Goal: Task Accomplishment & Management: Manage account settings

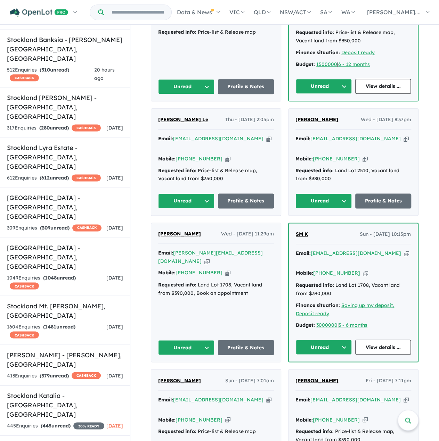
scroll to position [417, 0]
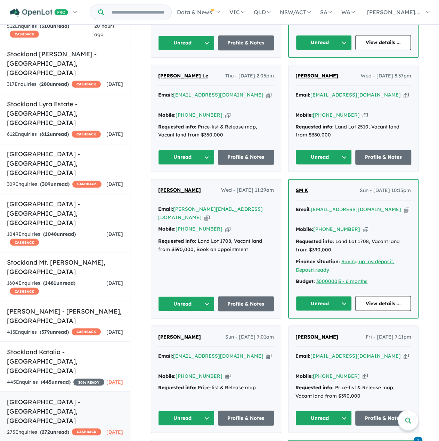
click at [57, 397] on h5 "Stockland Haven - Altona North , VIC" at bounding box center [65, 411] width 116 height 28
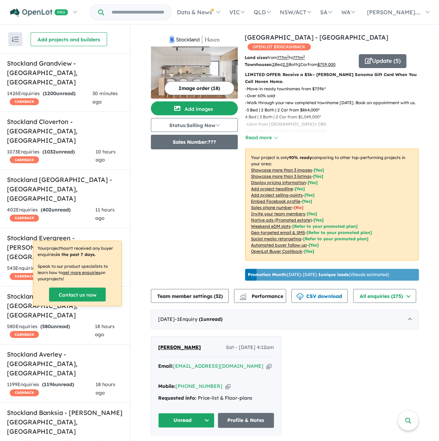
click at [205, 136] on button "Sales Number: ???" at bounding box center [194, 142] width 87 height 15
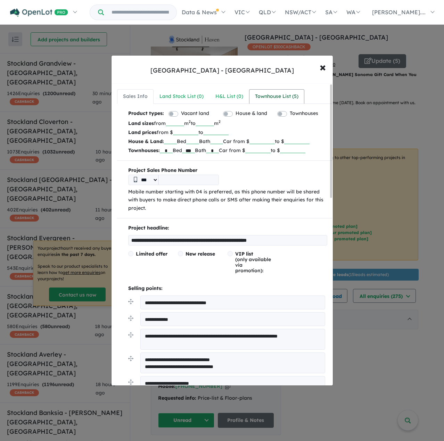
click at [284, 91] on link "Townhouse List ( 5 )" at bounding box center [276, 96] width 55 height 15
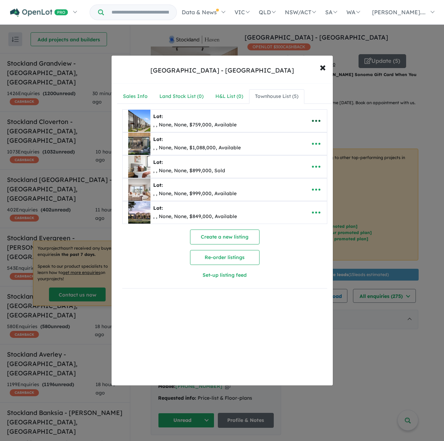
click at [314, 118] on icon "button" at bounding box center [316, 121] width 10 height 10
click at [299, 136] on link "Edit" at bounding box center [300, 138] width 51 height 16
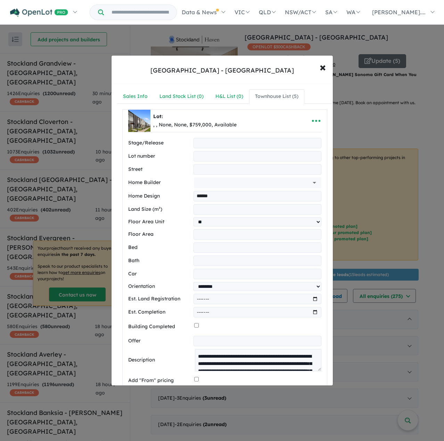
click at [141, 121] on img at bounding box center [139, 121] width 22 height 22
click at [159, 115] on b "Lot:" at bounding box center [158, 116] width 10 height 6
click at [315, 123] on icon "button" at bounding box center [316, 121] width 10 height 10
click at [301, 137] on link "Close" at bounding box center [300, 138] width 51 height 16
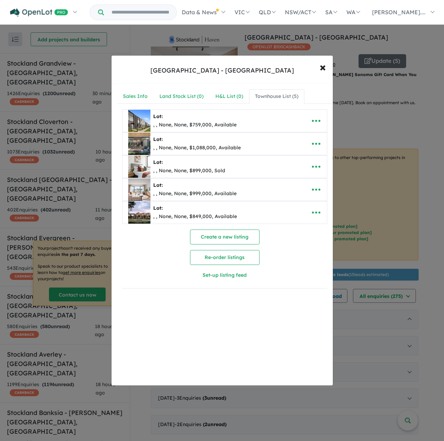
click at [130, 123] on img at bounding box center [139, 121] width 22 height 22
drag, startPoint x: 154, startPoint y: 114, endPoint x: 157, endPoint y: 116, distance: 3.6
click at [154, 114] on b "Lot:" at bounding box center [158, 116] width 10 height 6
click at [141, 146] on img at bounding box center [139, 144] width 22 height 22
click at [317, 143] on icon "button" at bounding box center [316, 144] width 10 height 10
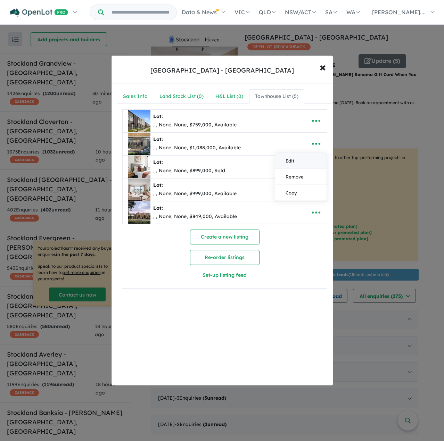
click at [288, 164] on link "Edit" at bounding box center [300, 161] width 51 height 16
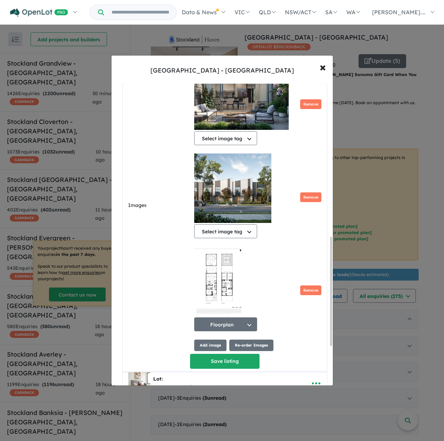
scroll to position [347, 0]
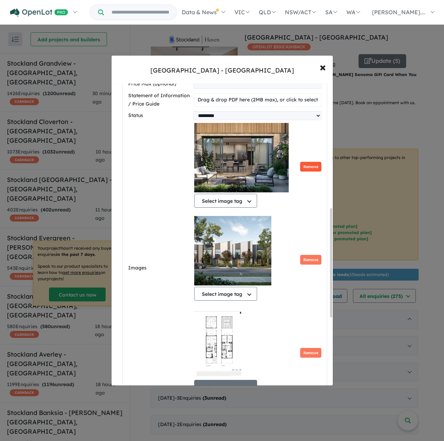
click at [310, 166] on button "Remove" at bounding box center [310, 167] width 21 height 10
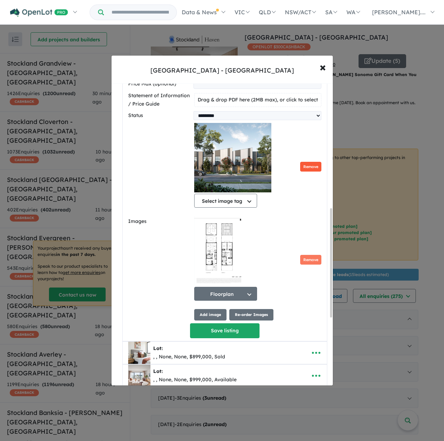
click at [310, 166] on button "Remove" at bounding box center [310, 167] width 21 height 10
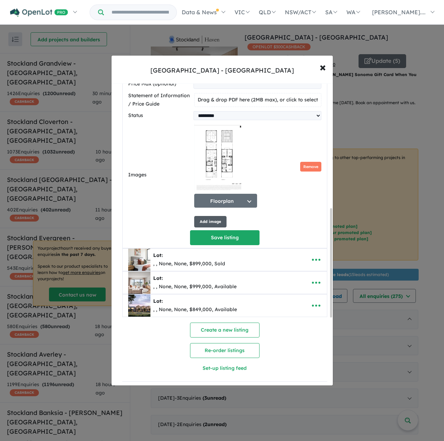
click at [209, 222] on button "Add image" at bounding box center [210, 221] width 32 height 11
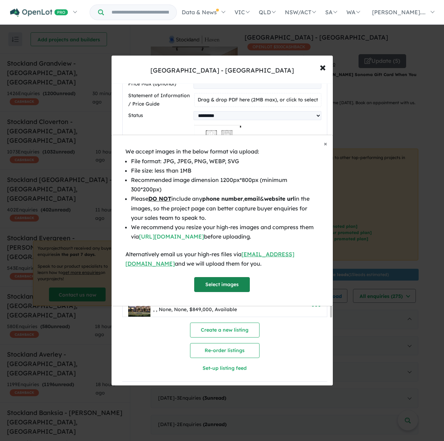
click at [230, 280] on button "Select images" at bounding box center [222, 284] width 56 height 15
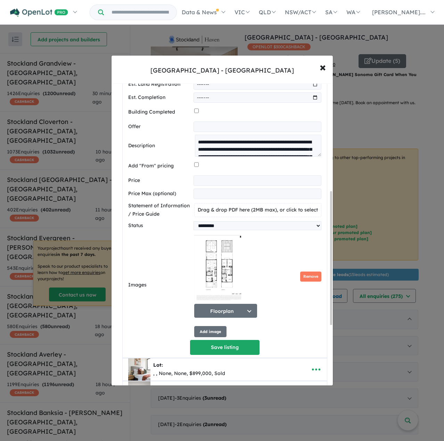
scroll to position [313, 0]
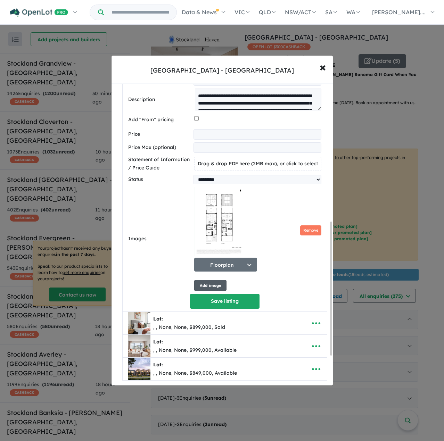
click at [214, 288] on button "Add image" at bounding box center [210, 285] width 32 height 11
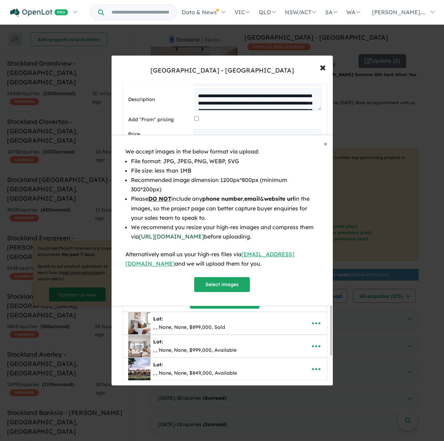
click at [198, 233] on link "https://imagecompressor.com/" at bounding box center [171, 236] width 65 height 7
click at [228, 279] on button "Select images" at bounding box center [222, 284] width 56 height 15
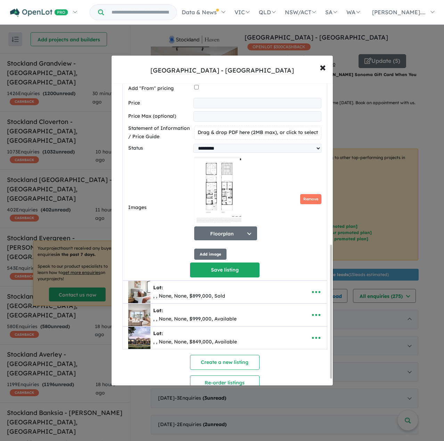
scroll to position [381, 0]
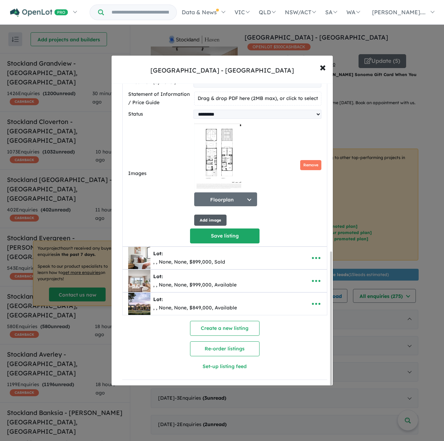
click at [204, 218] on button "Add image" at bounding box center [210, 220] width 32 height 11
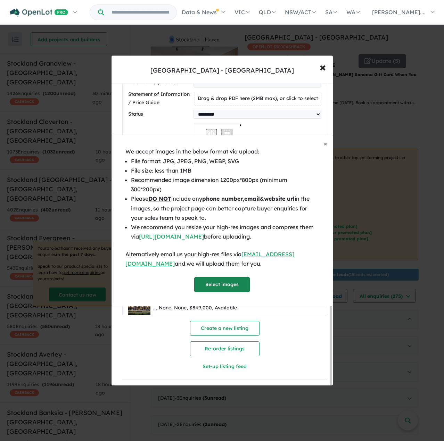
click at [232, 279] on button "Select images" at bounding box center [222, 284] width 56 height 15
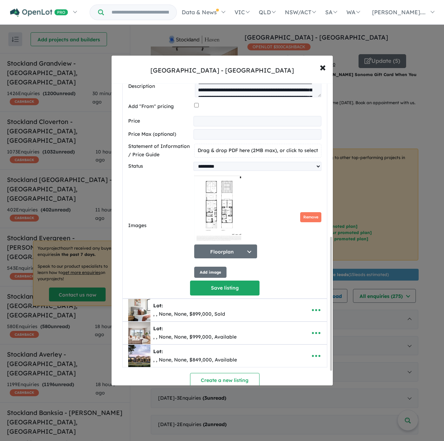
scroll to position [347, 0]
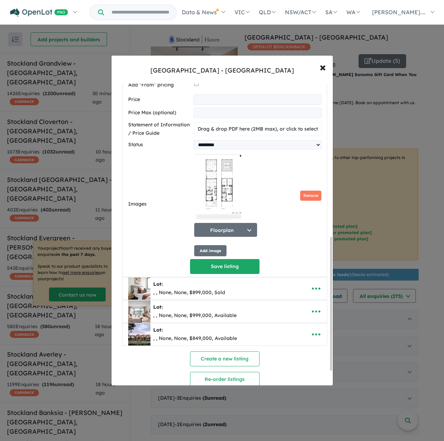
click at [190, 249] on div "Images Floorplan Select image tag Floorplan Aerial Location Map Masterplan Life…" at bounding box center [224, 204] width 193 height 105
click at [204, 253] on button "Add image" at bounding box center [210, 250] width 32 height 11
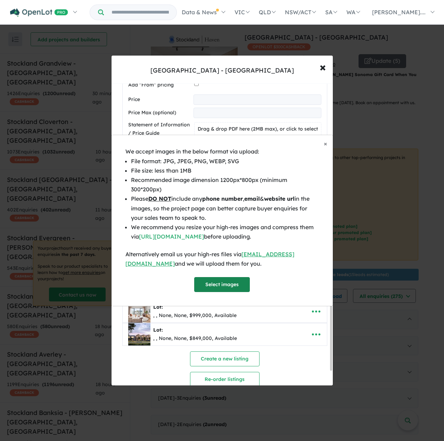
click at [216, 277] on button "Select images" at bounding box center [222, 284] width 56 height 15
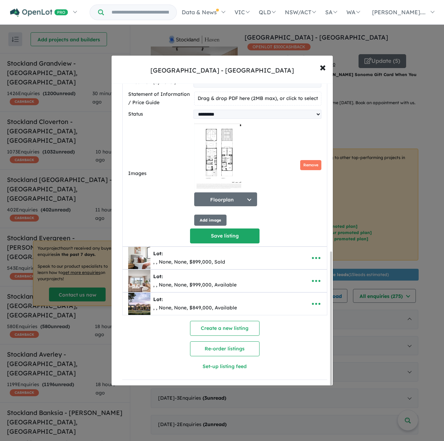
scroll to position [381, 0]
click at [213, 218] on button "Add image" at bounding box center [210, 220] width 32 height 11
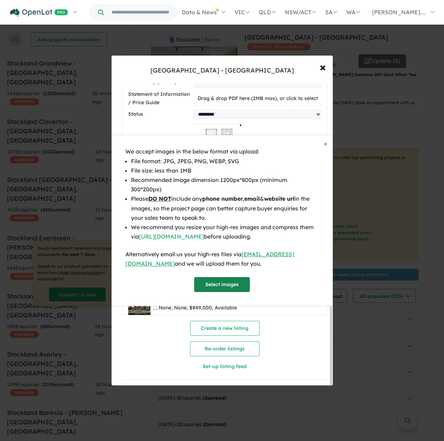
click at [222, 278] on button "Select images" at bounding box center [222, 284] width 56 height 15
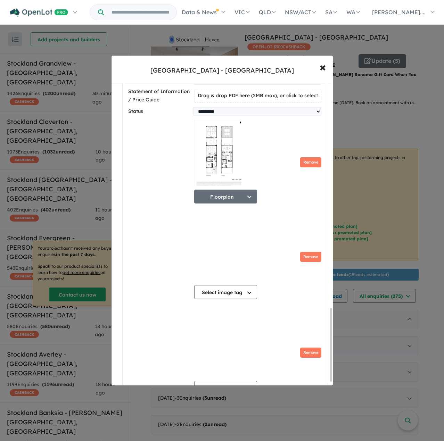
scroll to position [933, 0]
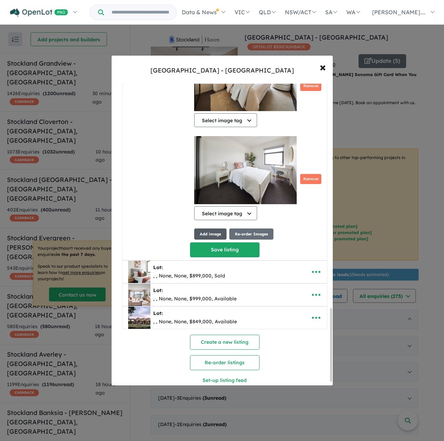
click at [208, 234] on button "Add image" at bounding box center [210, 234] width 32 height 11
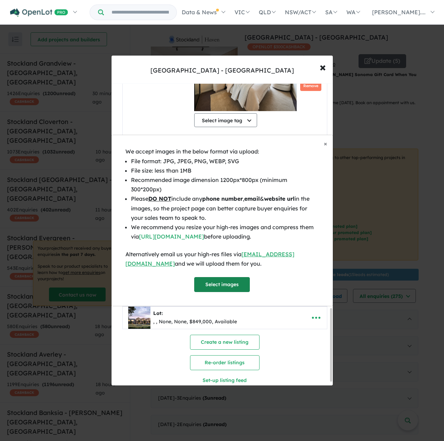
click at [217, 283] on button "Select images" at bounding box center [222, 284] width 56 height 15
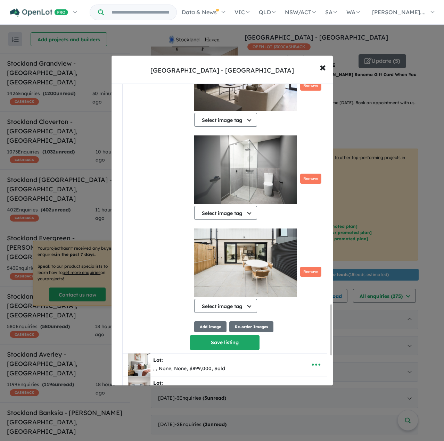
scroll to position [1491, 0]
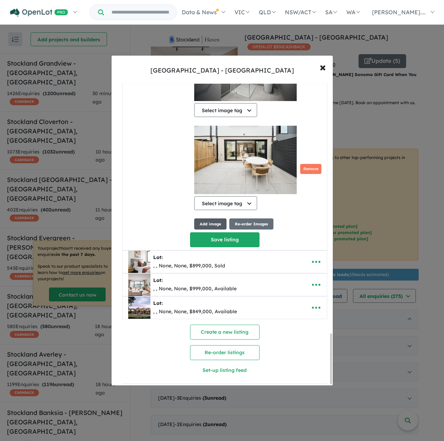
click at [207, 220] on button "Add image" at bounding box center [210, 223] width 32 height 11
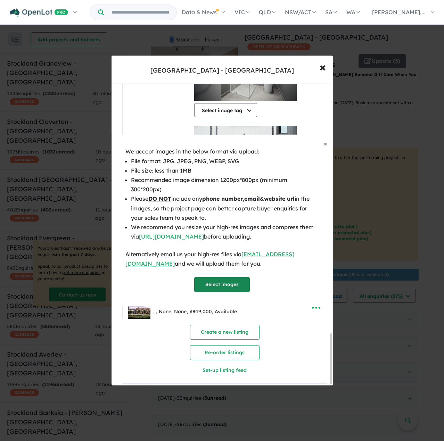
click at [228, 283] on button "Select images" at bounding box center [222, 284] width 56 height 15
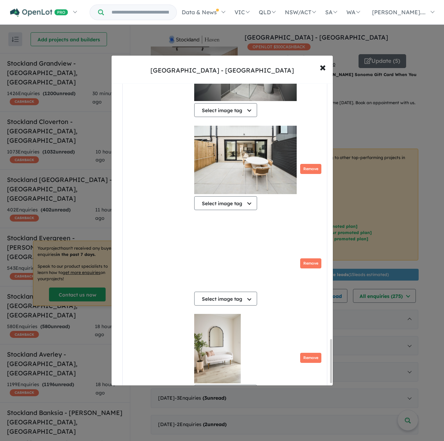
scroll to position [1764, 0]
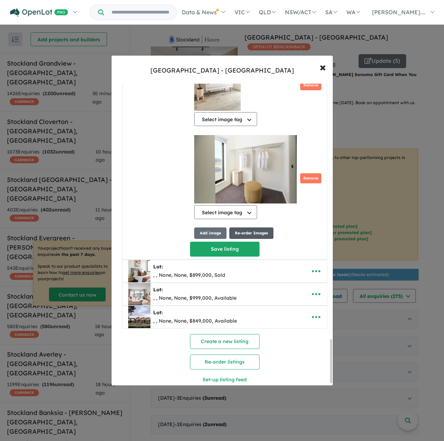
click at [255, 233] on button "Re-order Images" at bounding box center [251, 233] width 44 height 11
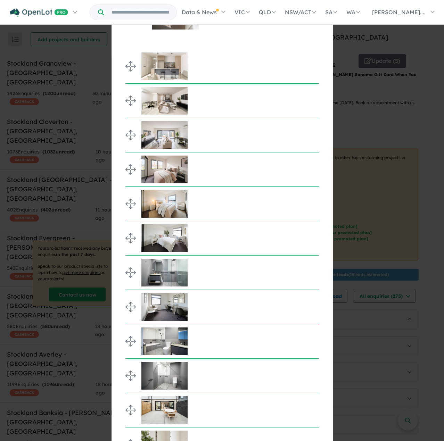
scroll to position [53, 0]
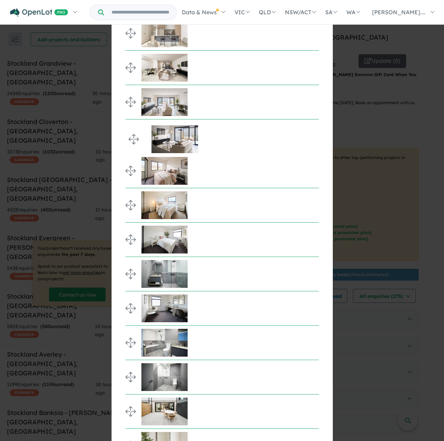
drag, startPoint x: 129, startPoint y: 217, endPoint x: 127, endPoint y: 135, distance: 82.0
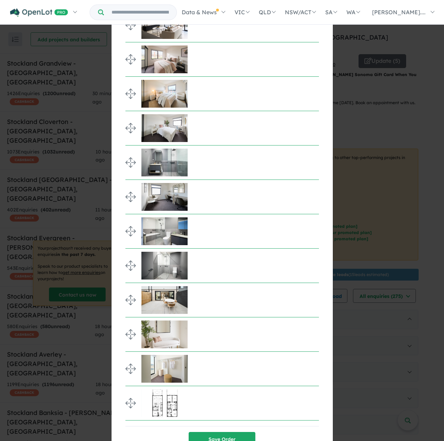
scroll to position [174, 0]
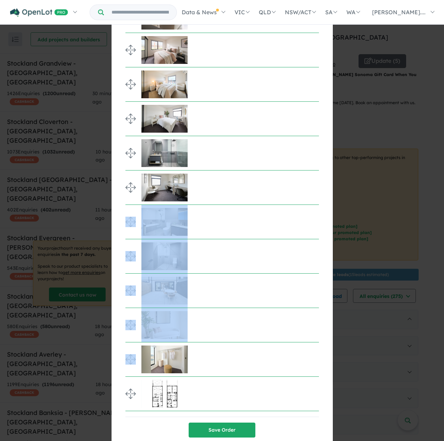
drag, startPoint x: 128, startPoint y: 226, endPoint x: 131, endPoint y: 350, distance: 124.0
click at [131, 356] on ul at bounding box center [221, 136] width 193 height 550
click at [221, 236] on div at bounding box center [227, 222] width 183 height 34
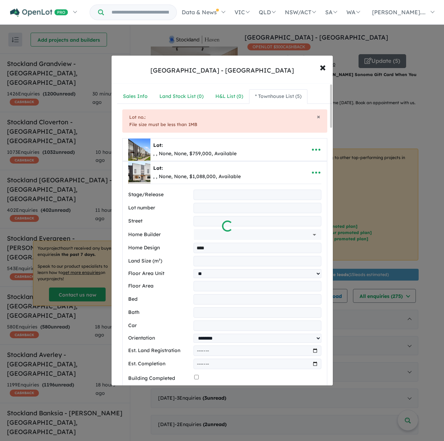
scroll to position [0, 0]
click at [236, 230] on div at bounding box center [222, 220] width 444 height 441
click at [258, 172] on div at bounding box center [222, 220] width 444 height 441
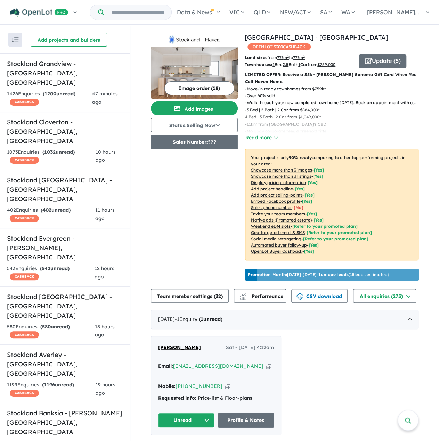
click at [208, 144] on button "Sales Number: ???" at bounding box center [194, 142] width 87 height 15
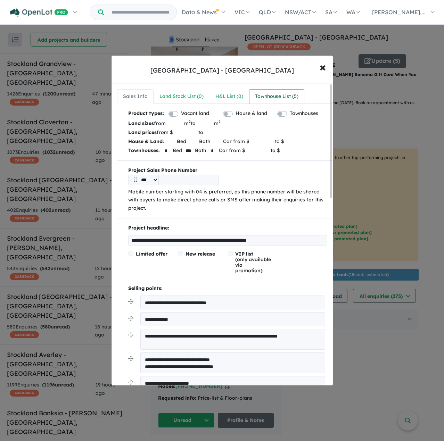
click at [272, 101] on link "Townhouse List ( 5 )" at bounding box center [276, 96] width 55 height 15
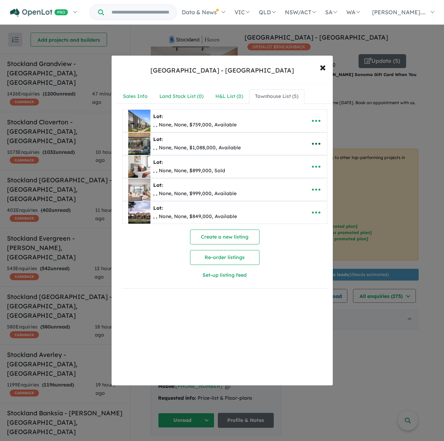
click at [315, 144] on icon "button" at bounding box center [316, 144] width 10 height 10
click at [306, 159] on link "Edit" at bounding box center [300, 161] width 51 height 16
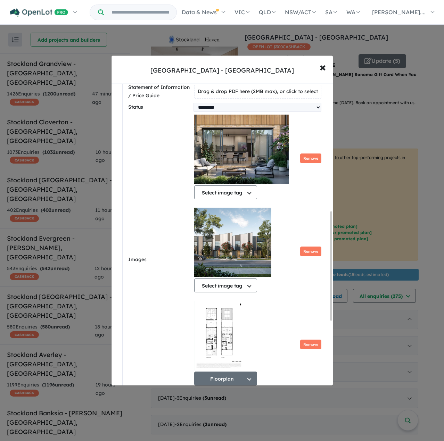
scroll to position [347, 0]
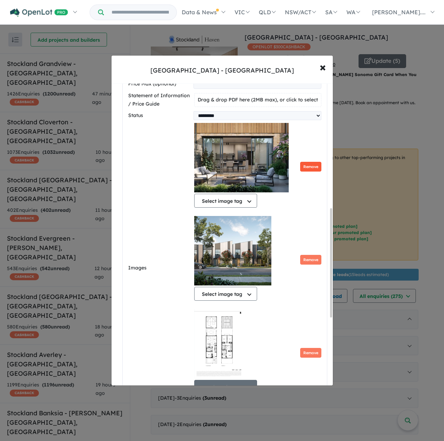
click at [310, 166] on button "Remove" at bounding box center [310, 167] width 21 height 10
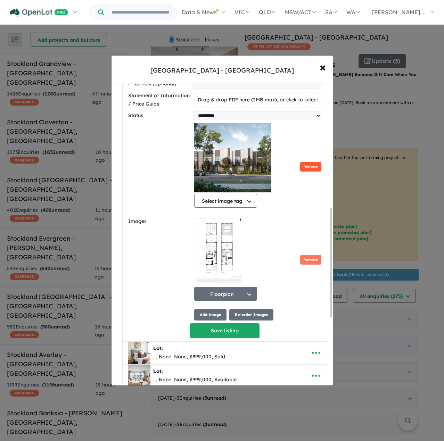
click at [310, 166] on button "Remove" at bounding box center [310, 167] width 21 height 10
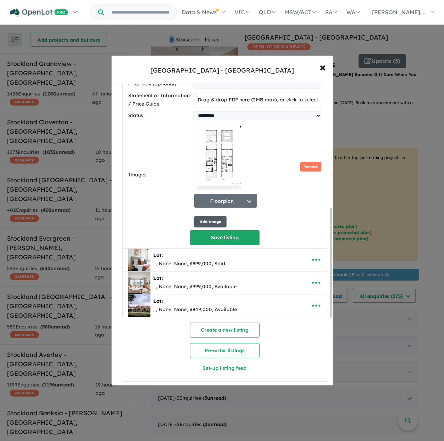
click at [209, 220] on button "Add image" at bounding box center [210, 221] width 32 height 11
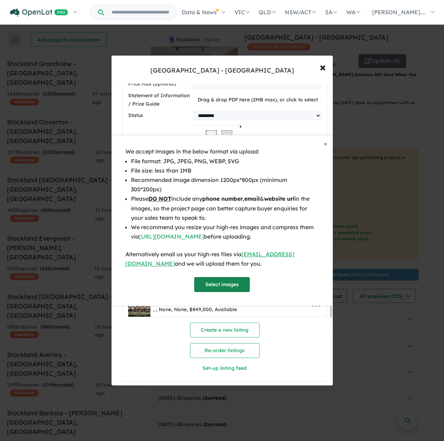
click at [214, 278] on button "Select images" at bounding box center [222, 284] width 56 height 15
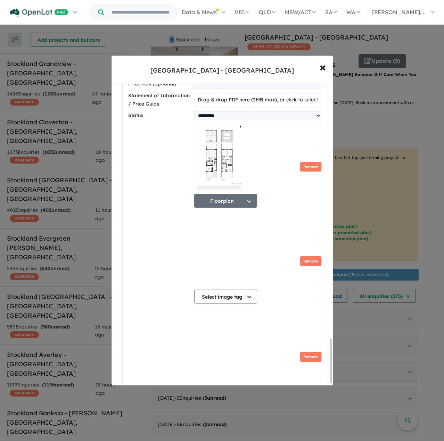
scroll to position [1765, 0]
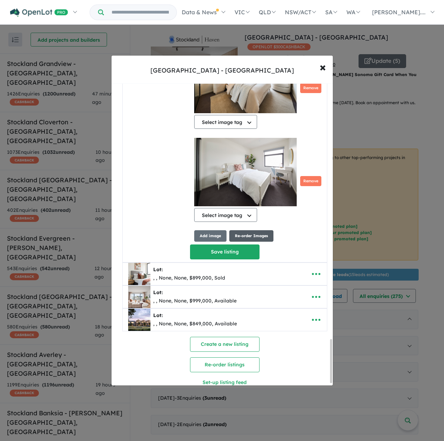
click at [261, 236] on button "Re-order Images" at bounding box center [251, 235] width 44 height 11
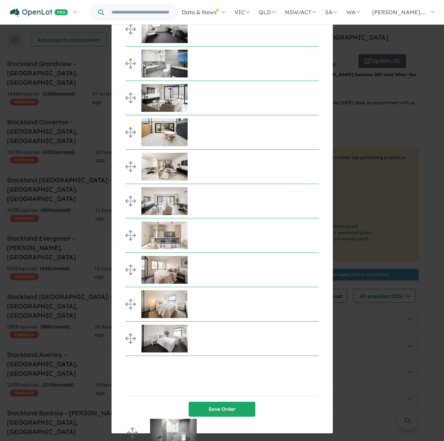
scroll to position [195, 0]
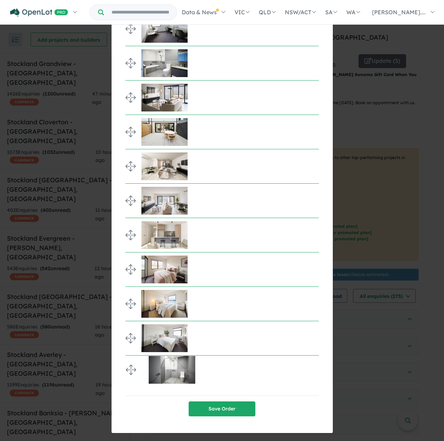
drag, startPoint x: 126, startPoint y: 225, endPoint x: 122, endPoint y: 373, distance: 148.4
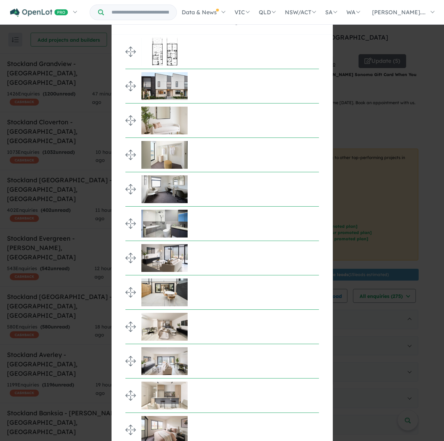
scroll to position [104, 0]
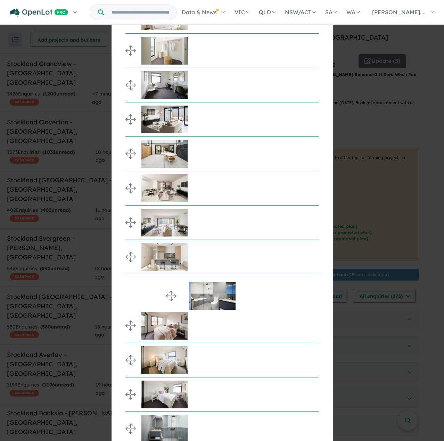
drag, startPoint x: 131, startPoint y: 118, endPoint x: 173, endPoint y: 362, distance: 246.9
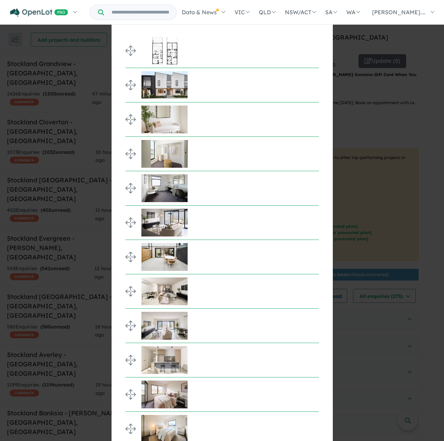
scroll to position [0, 0]
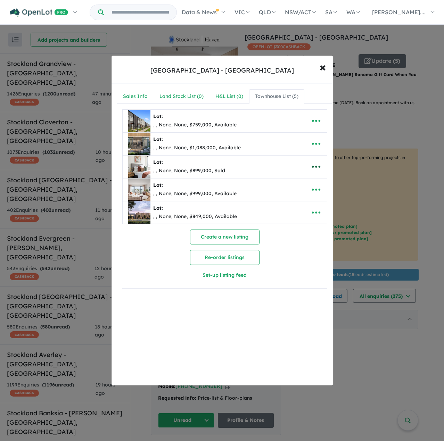
click at [311, 168] on icon "button" at bounding box center [316, 167] width 10 height 10
click at [305, 183] on link "Edit" at bounding box center [300, 184] width 51 height 16
select select "****"
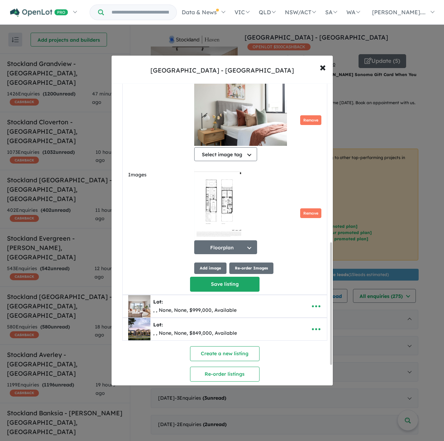
scroll to position [382, 0]
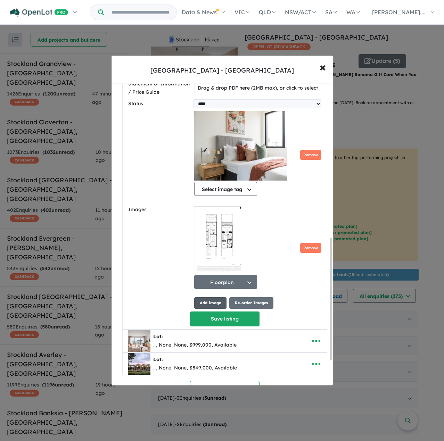
click at [215, 303] on button "Add image" at bounding box center [210, 302] width 32 height 11
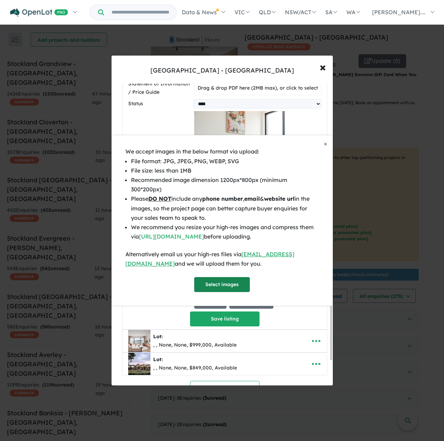
click at [222, 281] on button "Select images" at bounding box center [222, 284] width 56 height 15
click at [333, 147] on div "× Close We accept images in the below format via upload: File format: JPG, JPEG…" at bounding box center [222, 220] width 222 height 171
click at [325, 148] on span "×" at bounding box center [325, 144] width 3 height 8
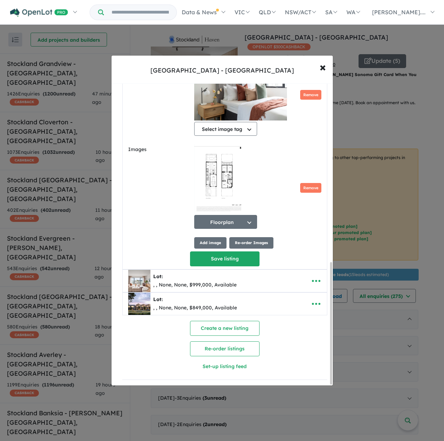
scroll to position [445, 0]
click at [218, 241] on button "Add image" at bounding box center [210, 242] width 32 height 11
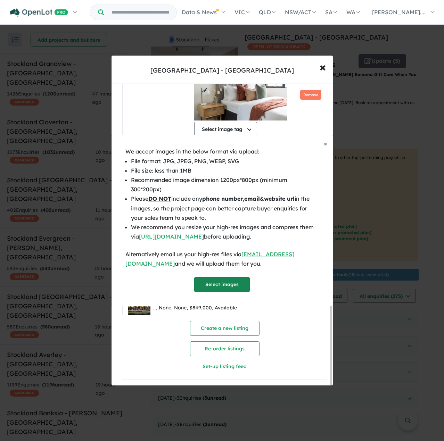
click at [215, 277] on button "Select images" at bounding box center [222, 284] width 56 height 15
select select "****"
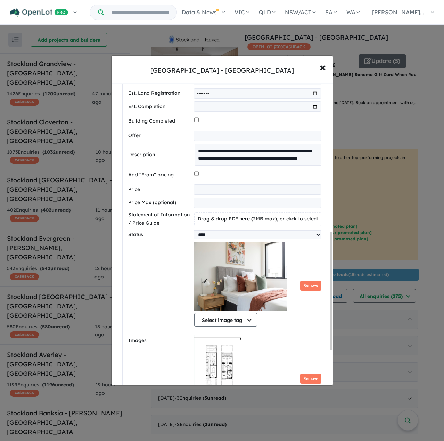
scroll to position [382, 0]
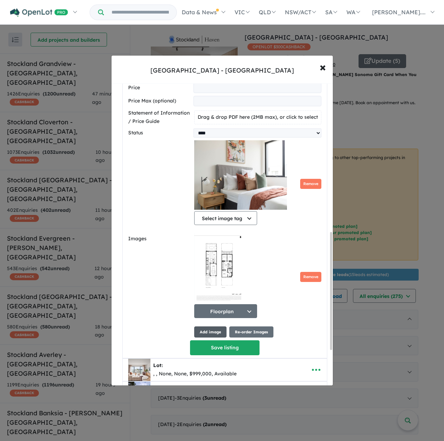
click at [212, 335] on button "Add image" at bounding box center [210, 332] width 32 height 11
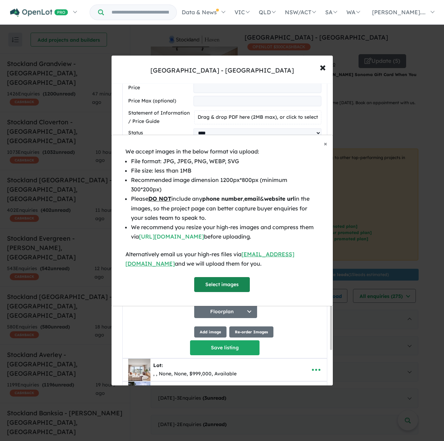
click at [228, 277] on button "Select images" at bounding box center [222, 284] width 56 height 15
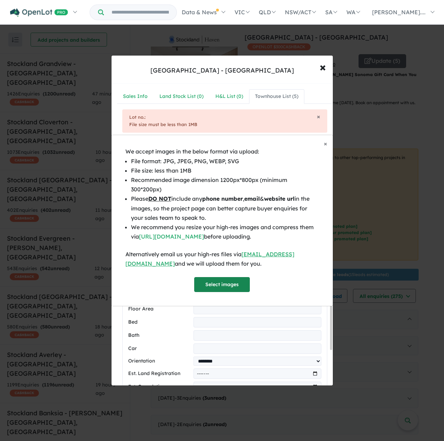
select select "****"
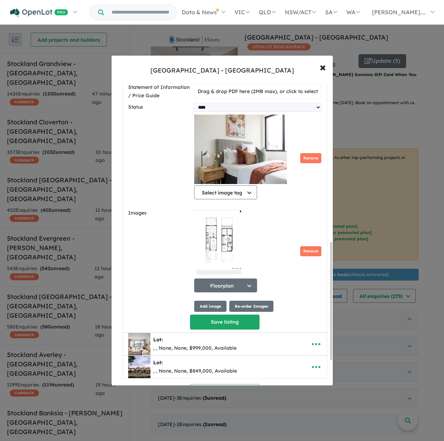
scroll to position [417, 0]
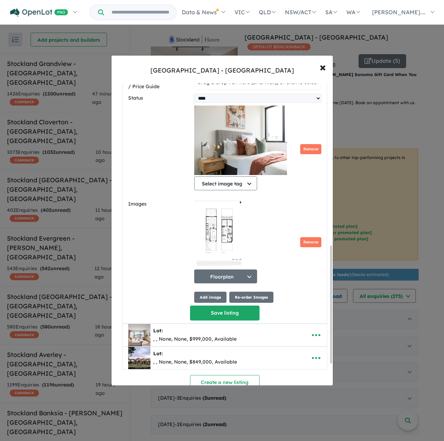
click at [302, 230] on div "Floorplan Select image tag Floorplan Aerial Location Map Masterplan Lifestyle A…" at bounding box center [257, 243] width 127 height 88
click at [313, 148] on button "Remove" at bounding box center [310, 149] width 21 height 10
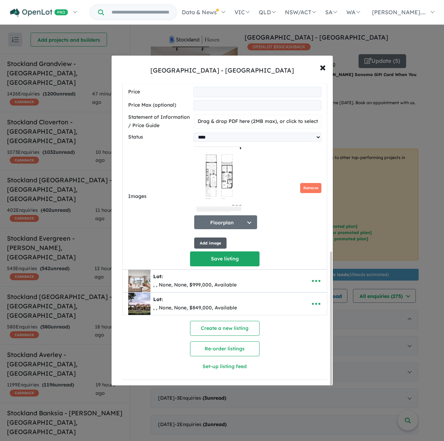
click at [215, 241] on button "Add image" at bounding box center [210, 243] width 32 height 11
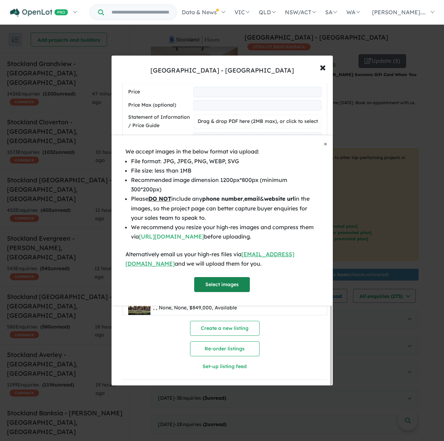
click at [208, 282] on button "Select images" at bounding box center [222, 284] width 56 height 15
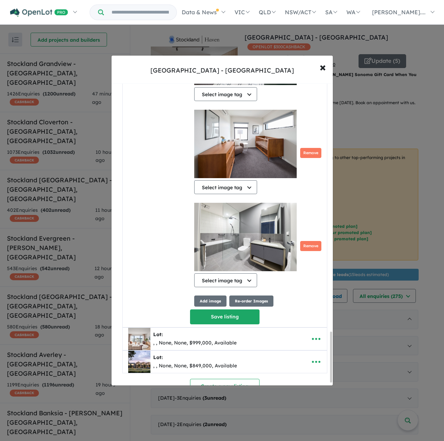
scroll to position [1498, 0]
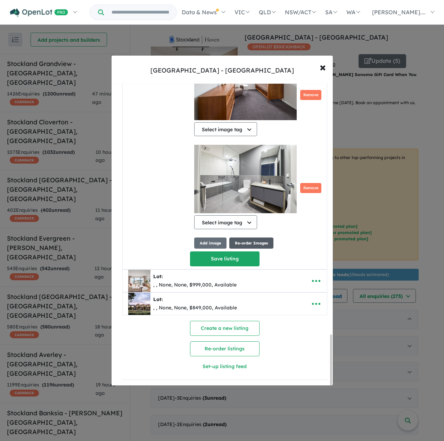
click at [243, 240] on button "Re-order Images" at bounding box center [251, 243] width 44 height 11
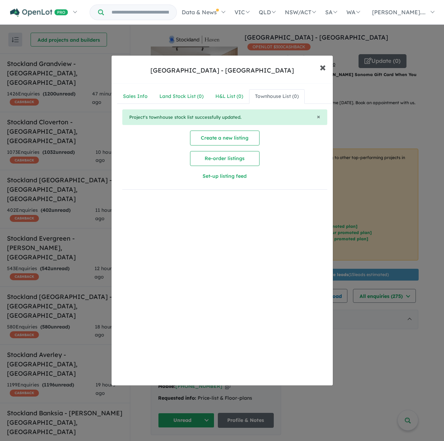
click at [327, 69] on button "× Close" at bounding box center [323, 67] width 20 height 19
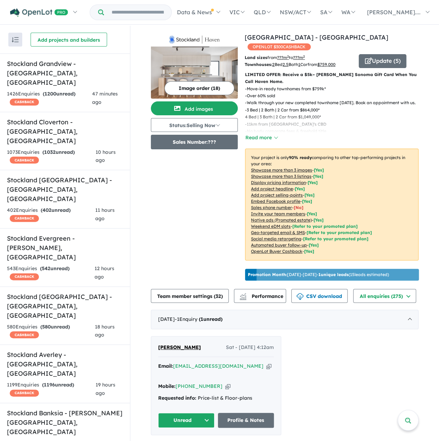
click at [198, 138] on button "Sales Number: ???" at bounding box center [194, 142] width 87 height 15
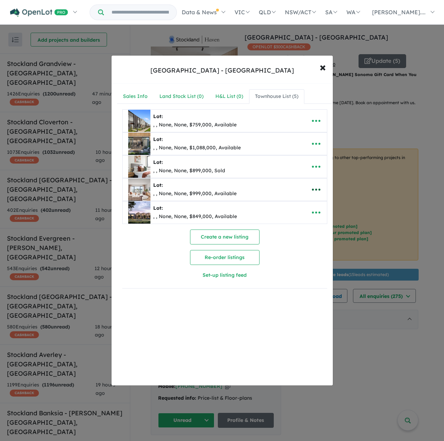
click at [308, 186] on button "button" at bounding box center [316, 190] width 22 height 16
click at [293, 202] on link "Edit" at bounding box center [300, 207] width 51 height 16
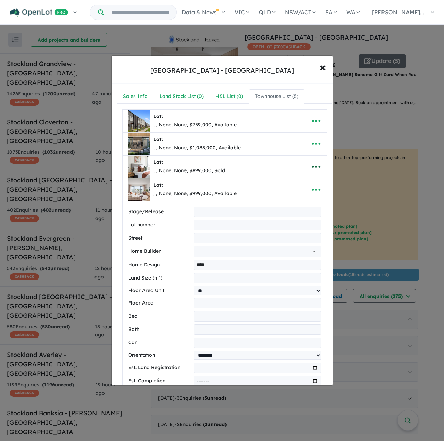
click at [315, 167] on icon "button" at bounding box center [316, 167] width 10 height 10
click at [303, 184] on link "Edit" at bounding box center [300, 184] width 51 height 16
select select "****"
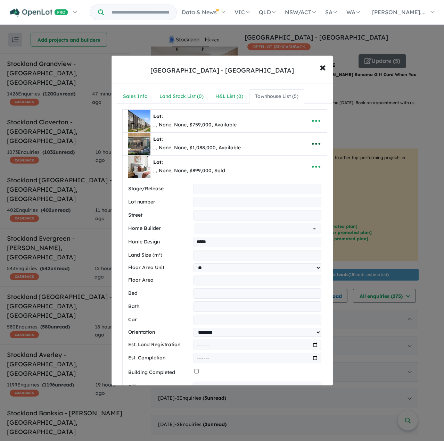
click at [315, 141] on icon "button" at bounding box center [316, 144] width 10 height 10
click at [305, 159] on link "Edit" at bounding box center [300, 161] width 51 height 16
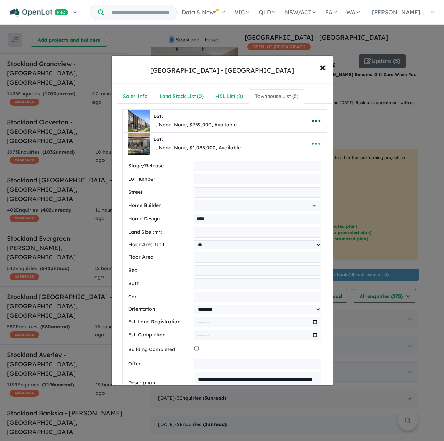
click at [315, 114] on button "button" at bounding box center [316, 121] width 22 height 16
click at [304, 133] on link "Edit" at bounding box center [300, 138] width 51 height 16
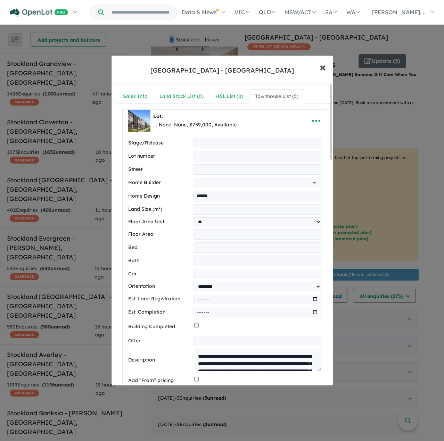
click at [327, 70] on button "× Close" at bounding box center [323, 67] width 20 height 19
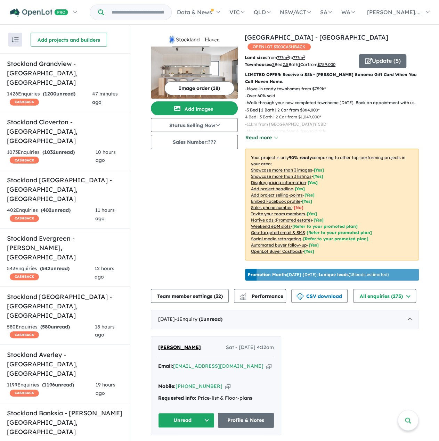
click at [264, 134] on button "Read more" at bounding box center [261, 138] width 33 height 8
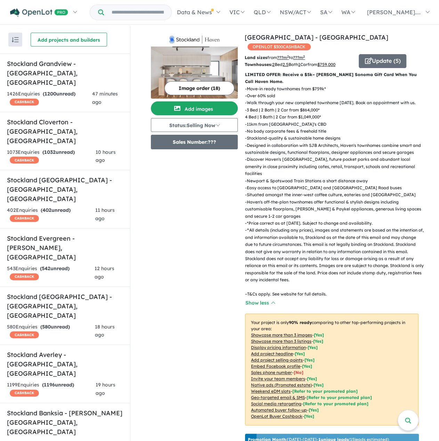
click at [214, 145] on button "Sales Number: ???" at bounding box center [194, 142] width 87 height 15
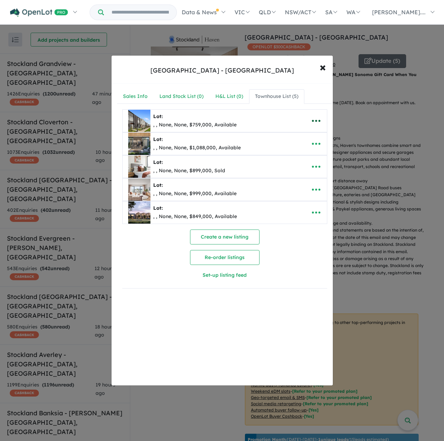
click at [315, 122] on icon "button" at bounding box center [316, 121] width 10 height 10
click at [306, 141] on link "Edit" at bounding box center [300, 138] width 51 height 16
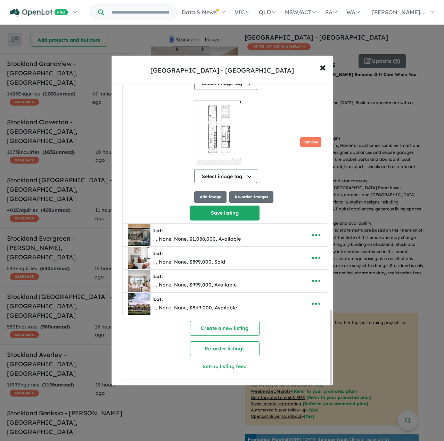
scroll to position [910, 0]
click at [324, 65] on span "×" at bounding box center [323, 66] width 6 height 15
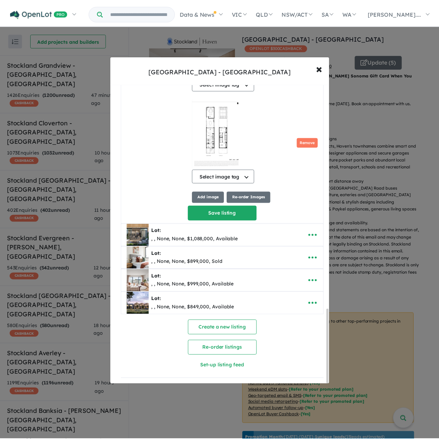
scroll to position [0, 0]
